Goal: Complete application form

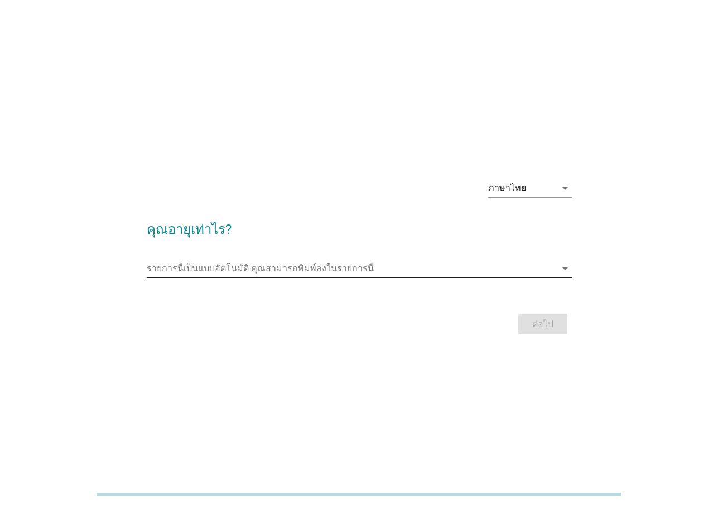
click at [352, 270] on input "รายการนี้เป็นแบบอัตโนมัติ คุณสามารถพิมพ์ลงในรายการนี้" at bounding box center [352, 269] width 410 height 18
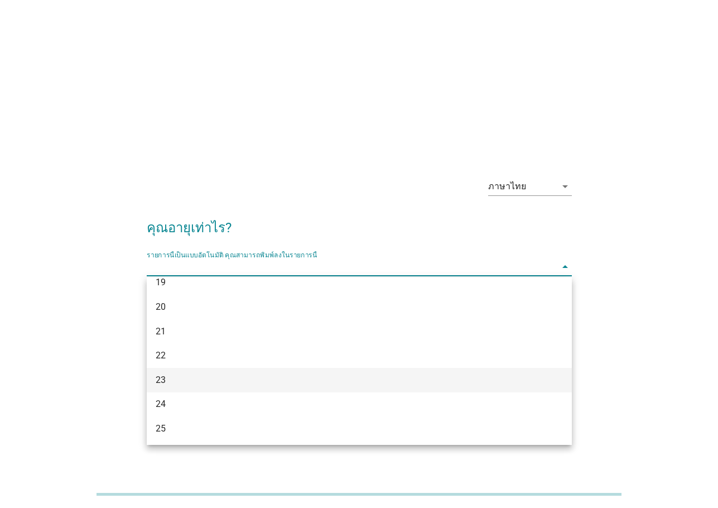
scroll to position [56, 0]
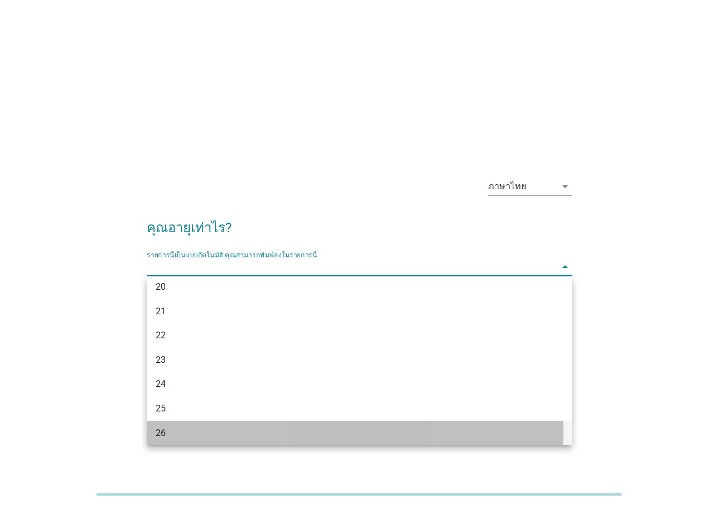
click at [170, 436] on div "26" at bounding box center [342, 432] width 373 height 13
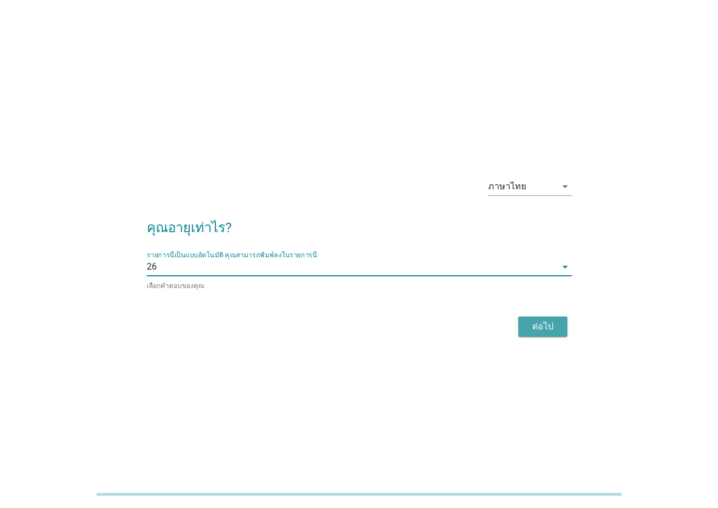
click at [554, 326] on div "ต่อไป" at bounding box center [542, 326] width 31 height 13
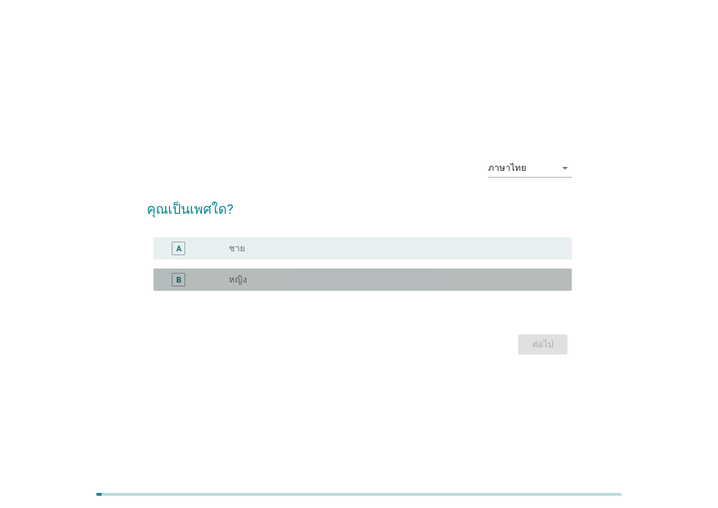
click at [291, 280] on div "radio_button_unchecked หญิง" at bounding box center [391, 279] width 325 height 11
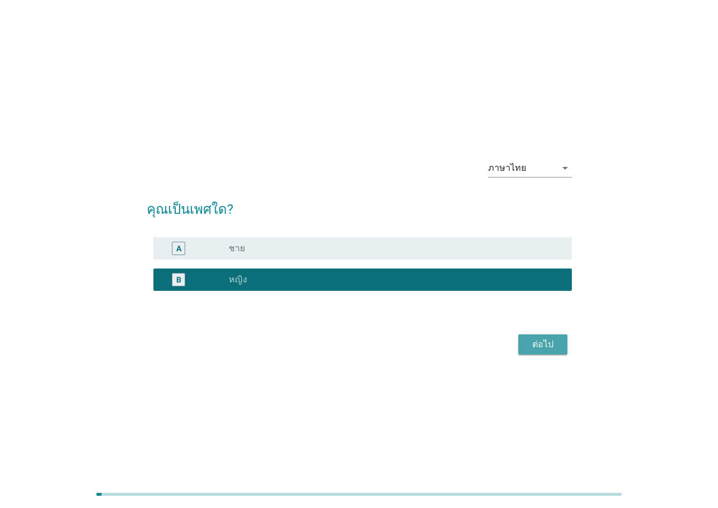
click at [548, 350] on div "ต่อไป" at bounding box center [542, 344] width 31 height 13
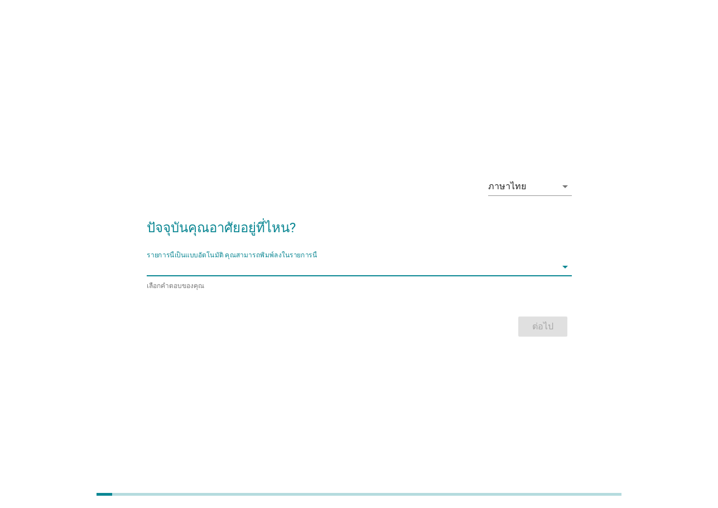
click at [292, 271] on input "รายการนี้เป็นแบบอัตโนมัติ คุณสามารถพิมพ์ลงในรายการนี้" at bounding box center [352, 267] width 410 height 18
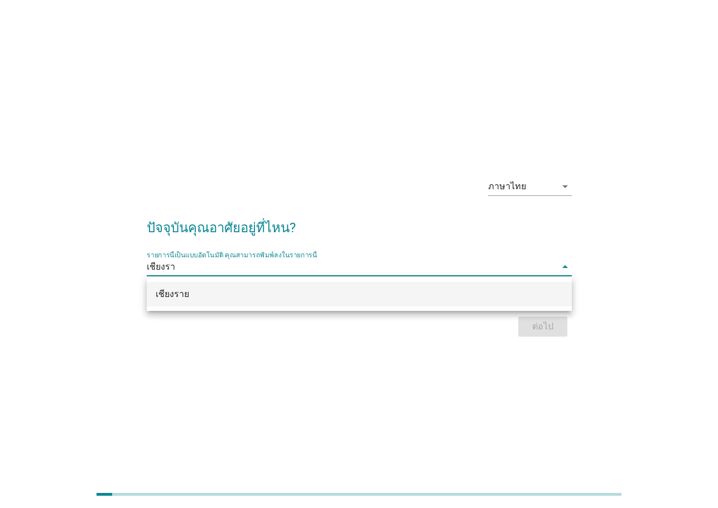
type input "เชียงราย"
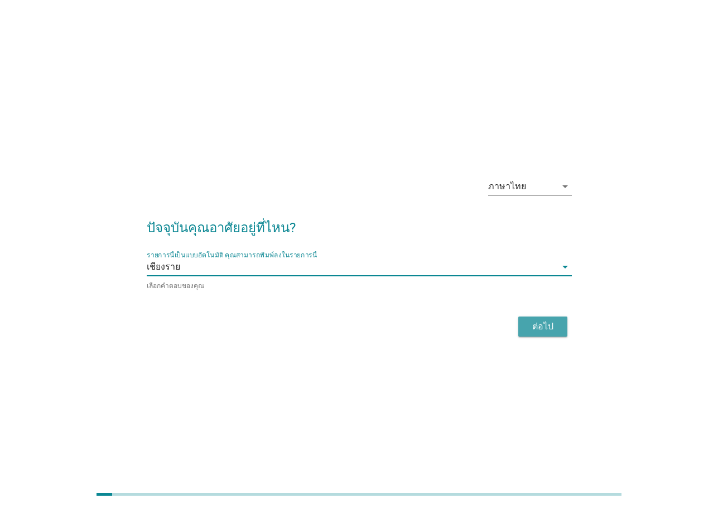
click at [560, 326] on button "ต่อไป" at bounding box center [542, 326] width 49 height 20
